Goal: Information Seeking & Learning: Learn about a topic

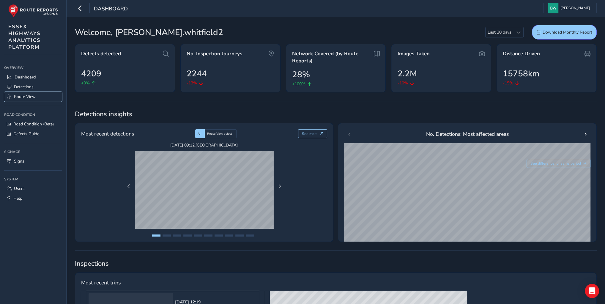
click at [23, 98] on span "Route View" at bounding box center [25, 97] width 22 height 6
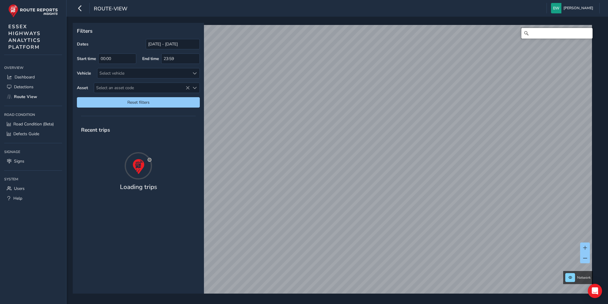
click at [536, 33] on input "Search" at bounding box center [557, 33] width 71 height 11
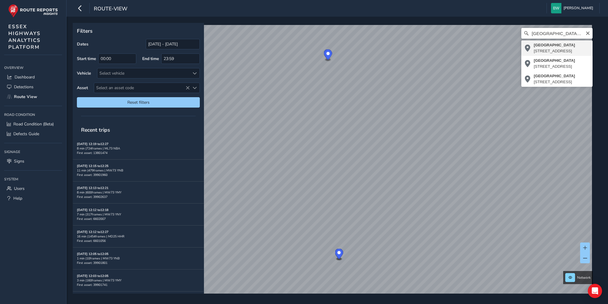
type input "[STREET_ADDRESS]"
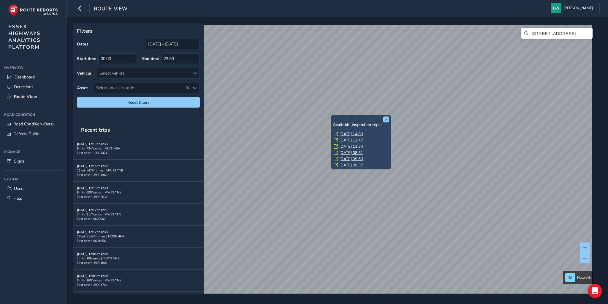
click at [345, 132] on link "[DATE] 14:00" at bounding box center [352, 133] width 24 height 5
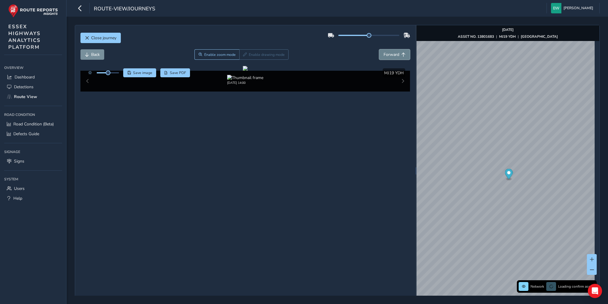
click at [391, 54] on span "Forward" at bounding box center [392, 55] width 16 height 6
click at [92, 55] on span "Back" at bounding box center [95, 55] width 9 height 6
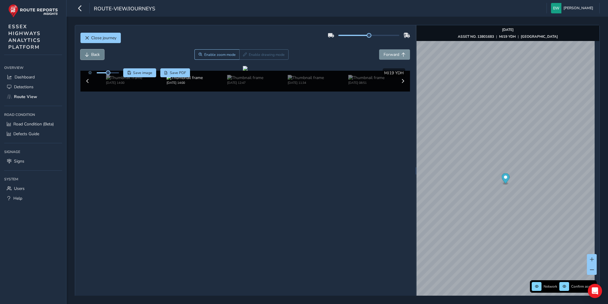
click at [92, 55] on span "Back" at bounding box center [95, 55] width 9 height 6
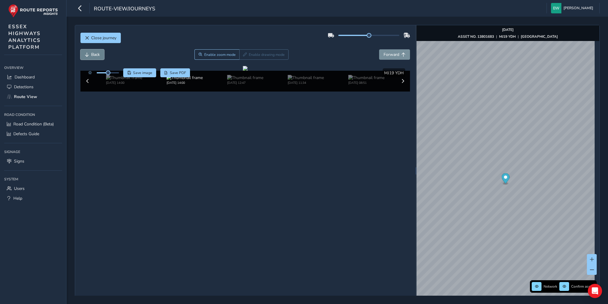
click at [92, 55] on span "Back" at bounding box center [95, 55] width 9 height 6
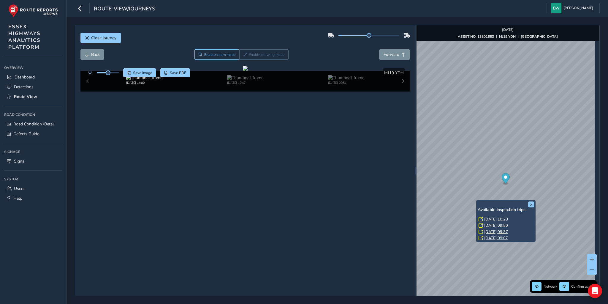
click at [490, 218] on link "[DATE] 10:28" at bounding box center [497, 219] width 24 height 5
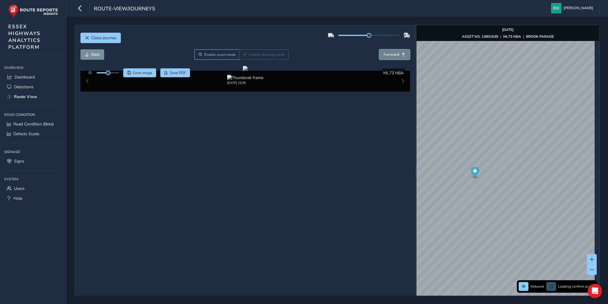
click at [388, 53] on span "Forward" at bounding box center [392, 55] width 16 height 6
click at [96, 55] on span "Back" at bounding box center [95, 55] width 9 height 6
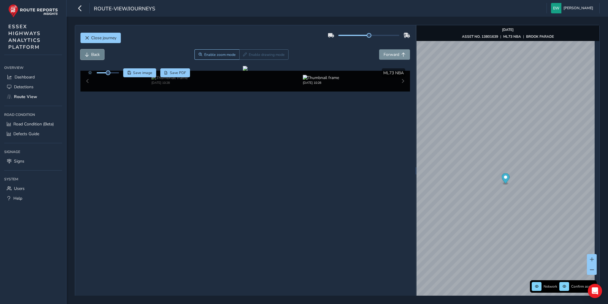
click at [96, 55] on span "Back" at bounding box center [95, 55] width 9 height 6
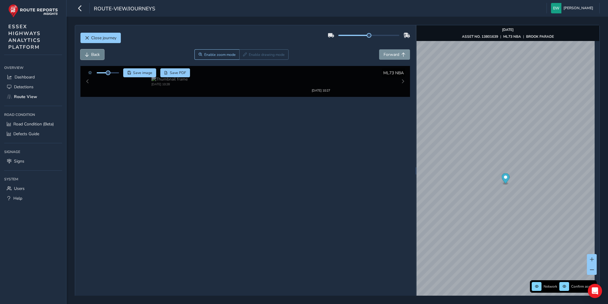
click at [96, 55] on span "Back" at bounding box center [95, 55] width 9 height 6
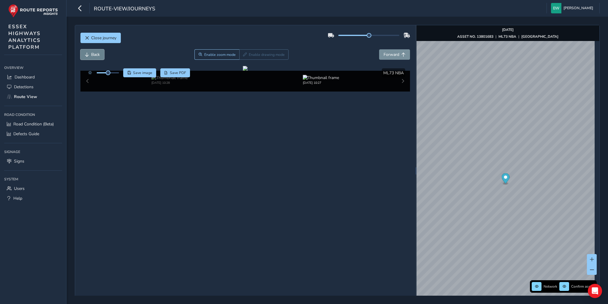
click at [96, 55] on span "Back" at bounding box center [95, 55] width 9 height 6
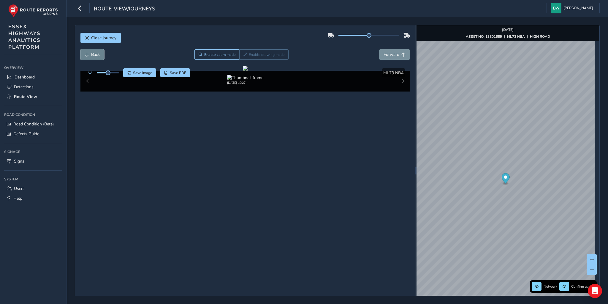
click at [96, 55] on span "Back" at bounding box center [95, 55] width 9 height 6
